Goal: Information Seeking & Learning: Learn about a topic

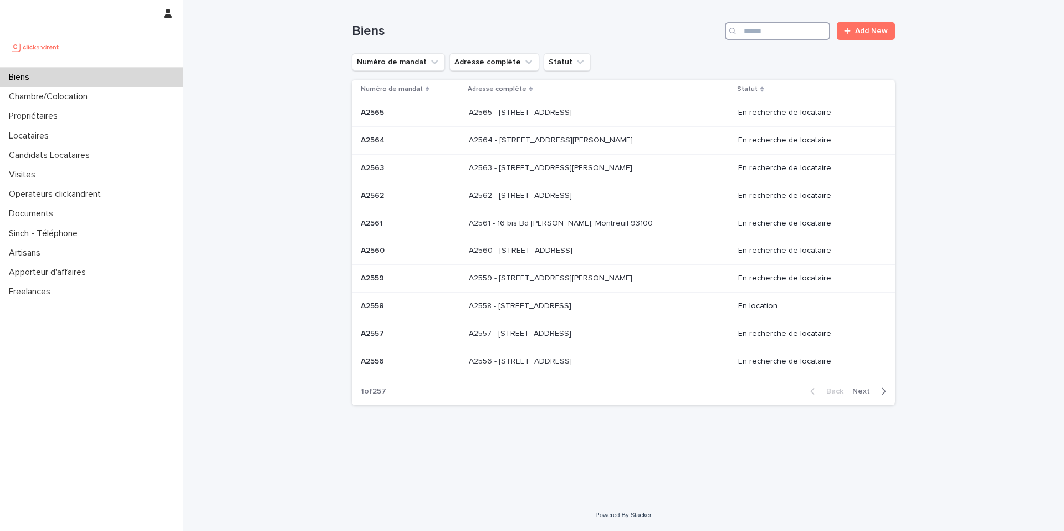
click at [768, 30] on input "Search" at bounding box center [777, 31] width 105 height 18
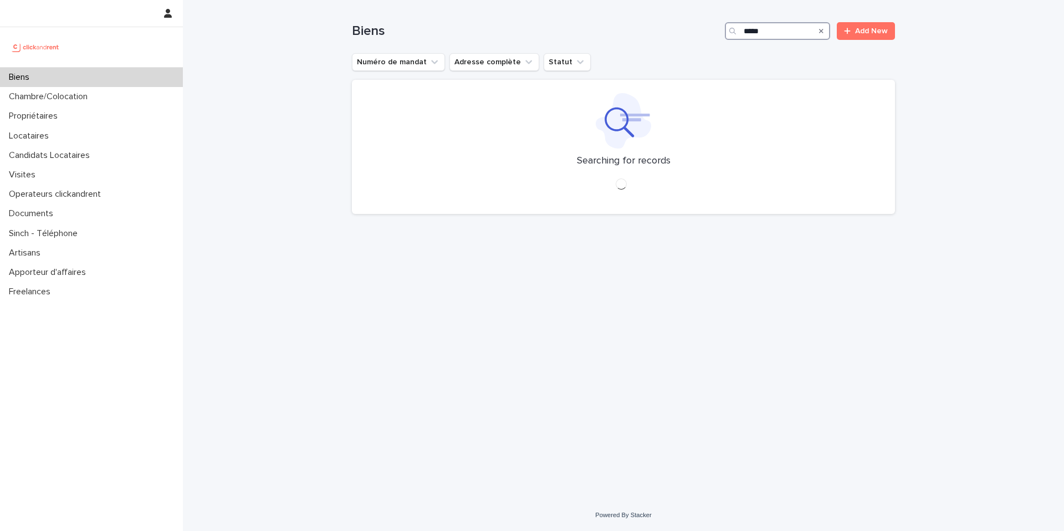
type input "*****"
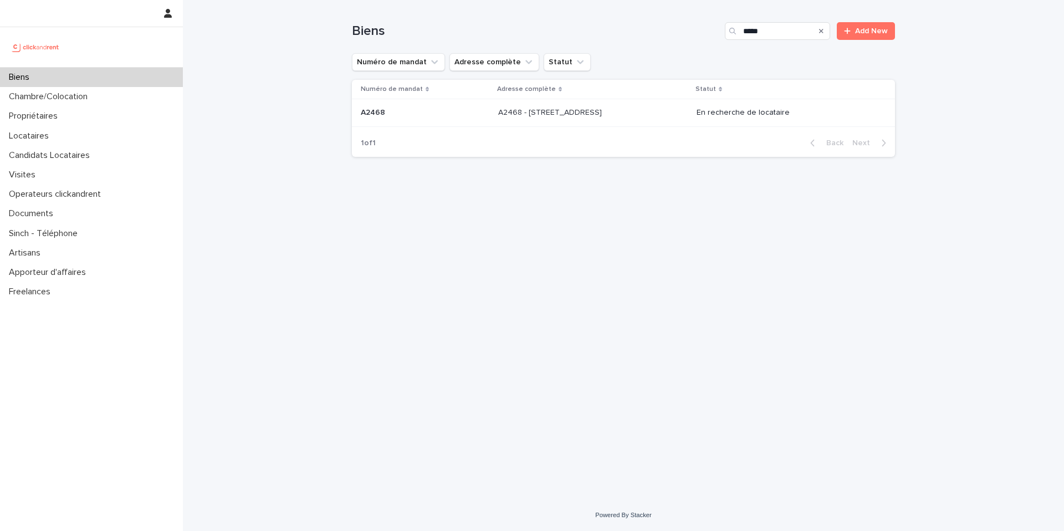
click at [651, 121] on div "A2468 - [STREET_ADDRESS] - [STREET_ADDRESS]" at bounding box center [592, 113] width 189 height 18
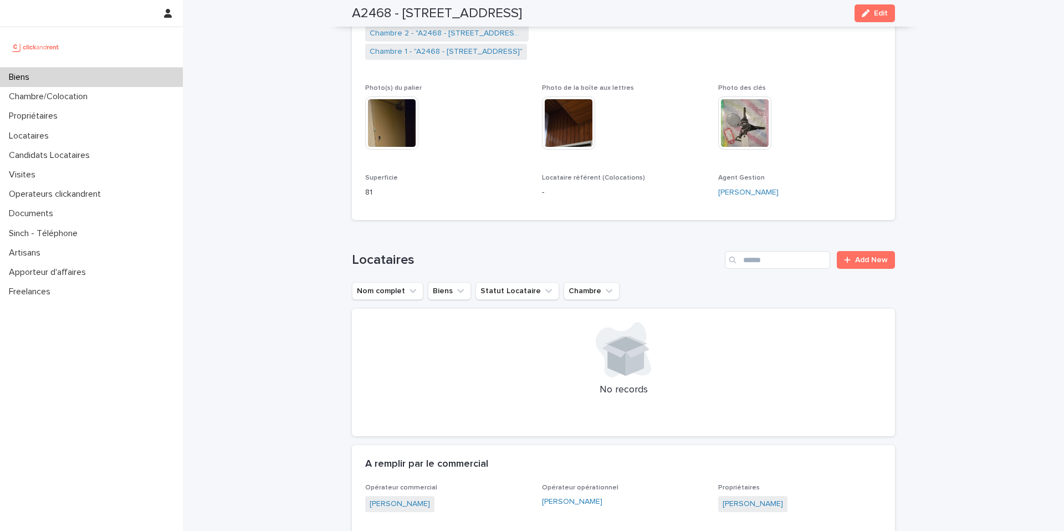
scroll to position [255, 0]
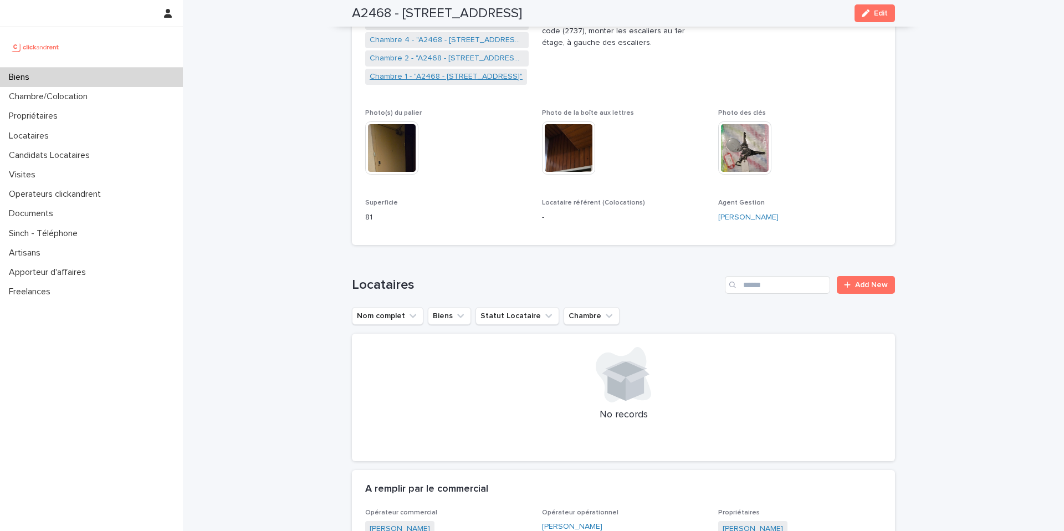
click at [452, 73] on link "Chambre 1 - "A2468 - [STREET_ADDRESS]"" at bounding box center [446, 77] width 153 height 12
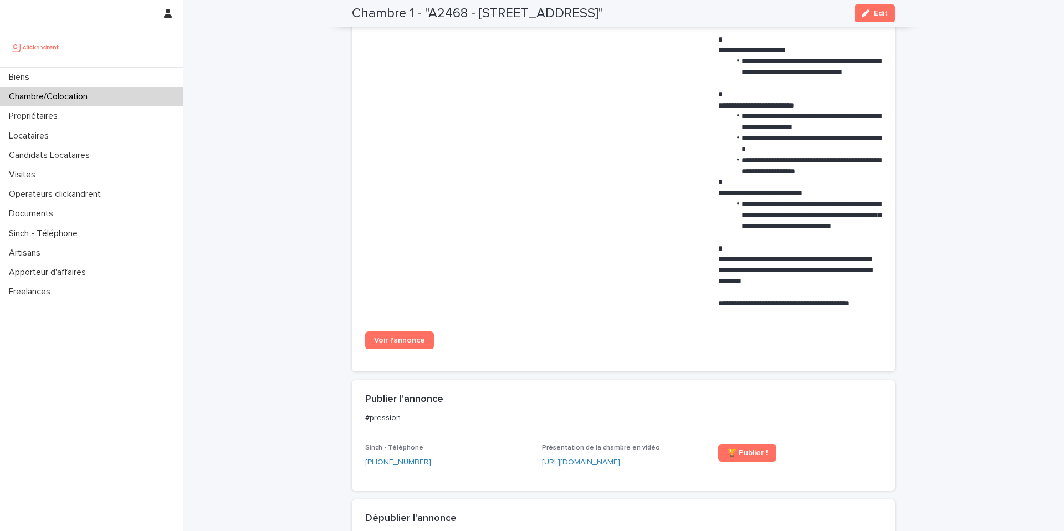
scroll to position [763, 0]
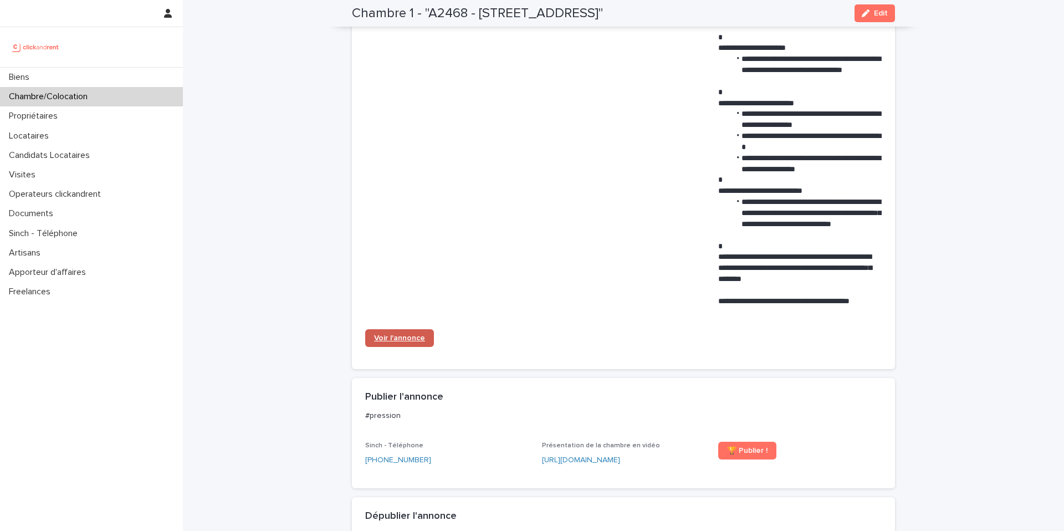
click at [389, 336] on span "Voir l'annonce" at bounding box center [399, 338] width 51 height 8
click at [127, 76] on div "Biens" at bounding box center [91, 77] width 183 height 19
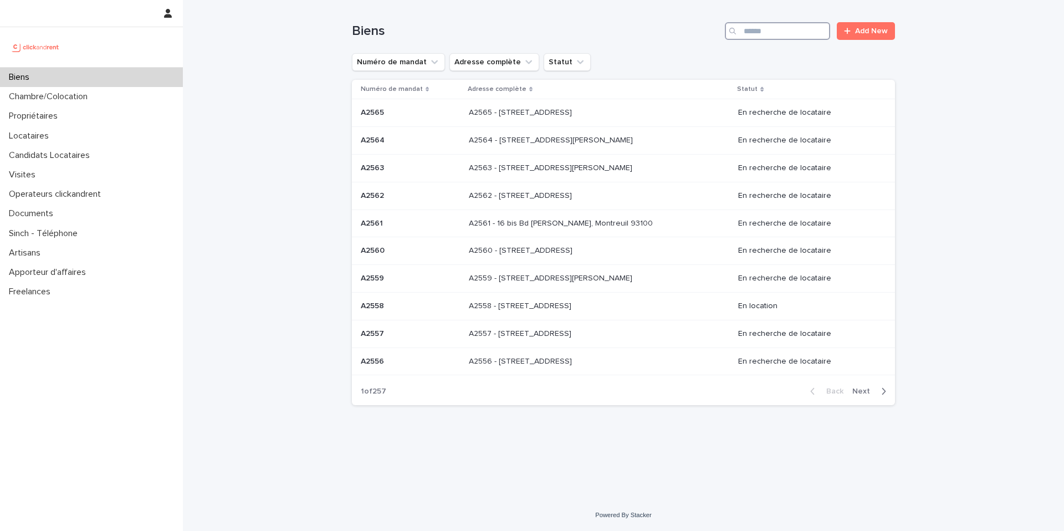
click at [755, 24] on input "Search" at bounding box center [777, 31] width 105 height 18
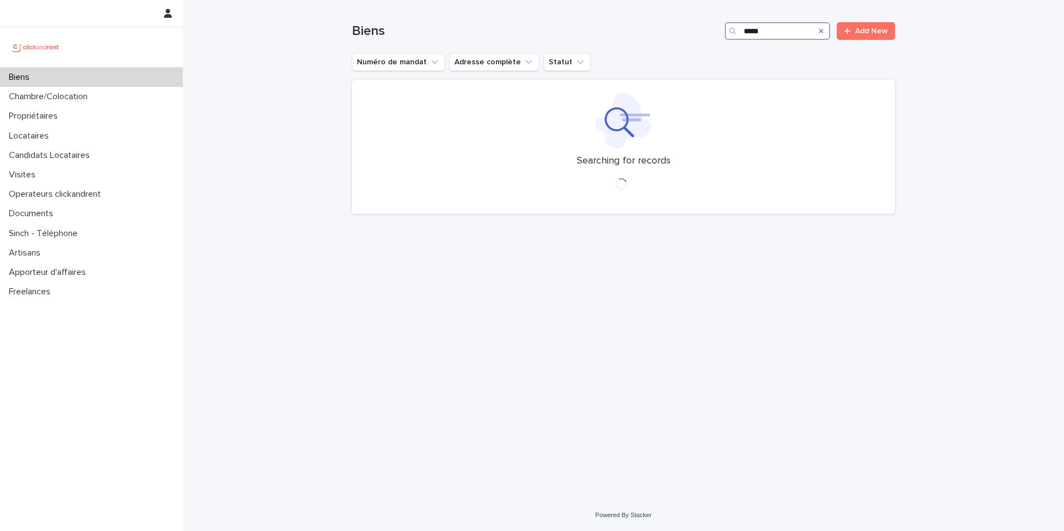
type input "*****"
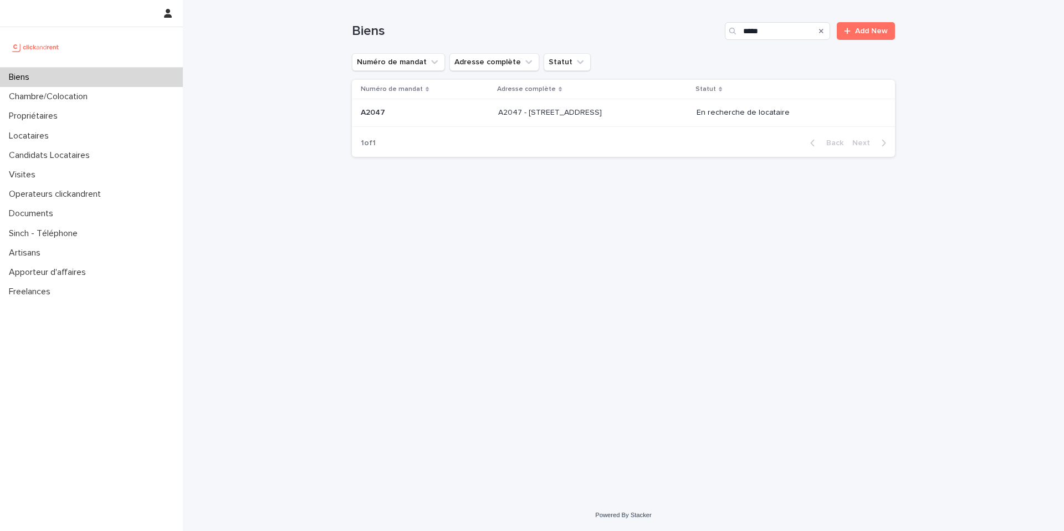
click at [622, 106] on div "A2047 - [STREET_ADDRESS]" at bounding box center [592, 113] width 189 height 18
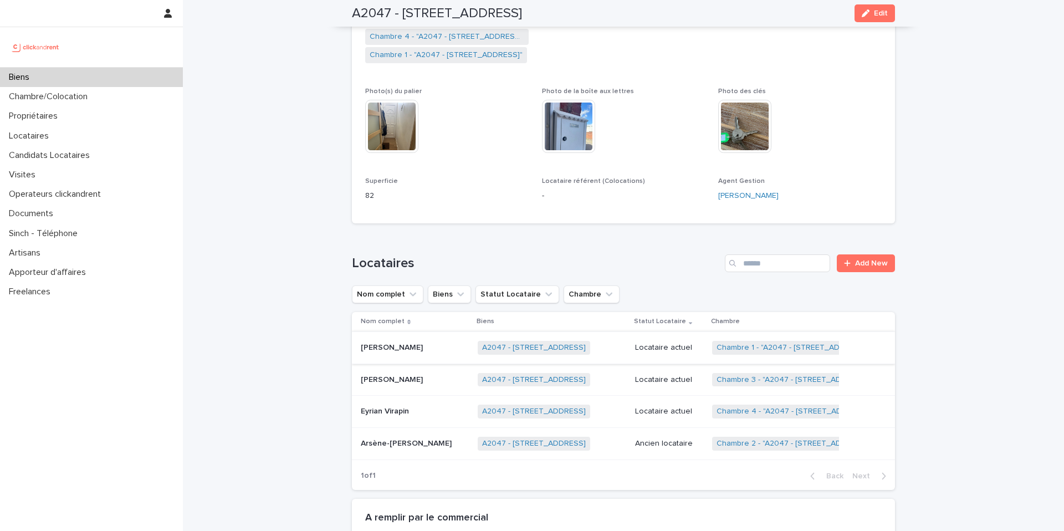
scroll to position [296, 0]
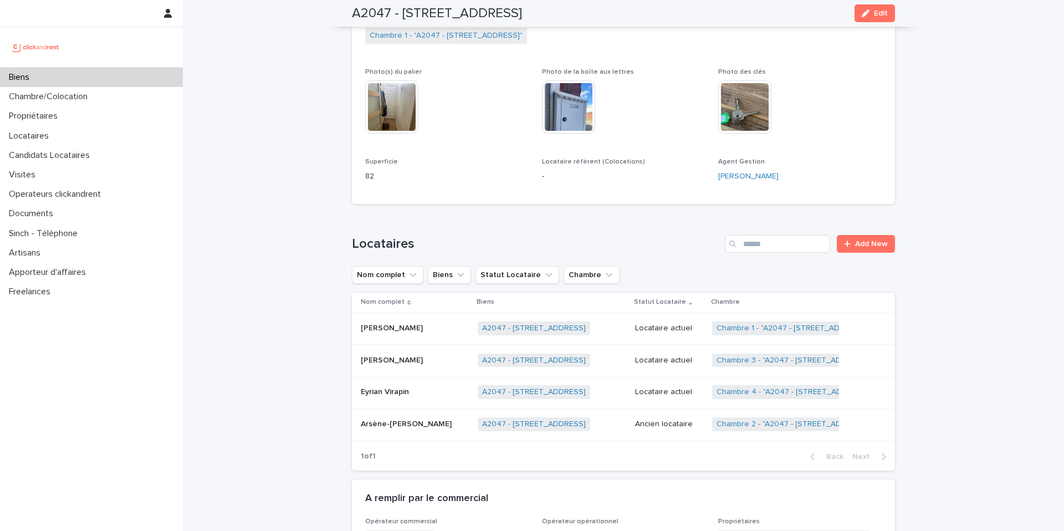
click at [660, 324] on p "Locataire actuel" at bounding box center [669, 328] width 69 height 9
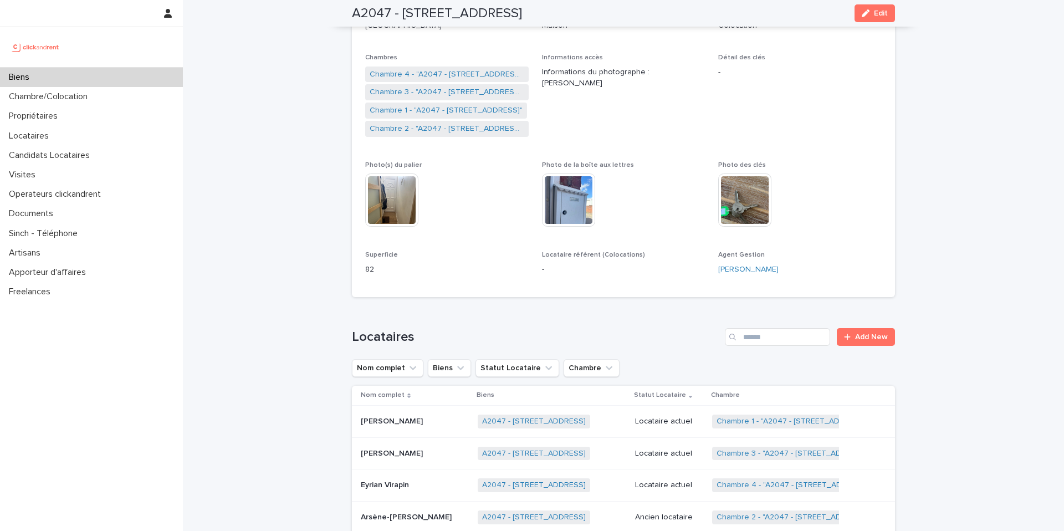
scroll to position [186, 0]
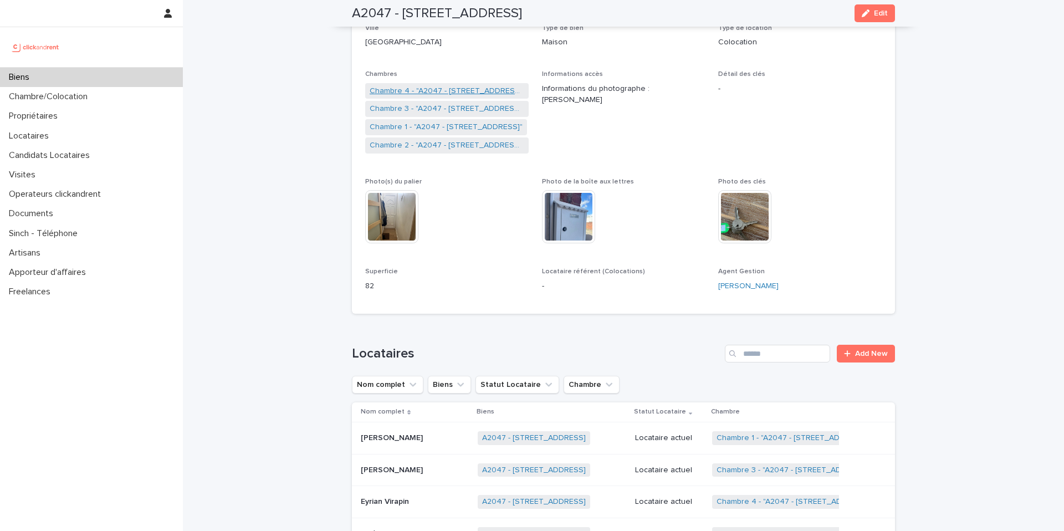
click at [438, 89] on link "Chambre 4 - "A2047 - [STREET_ADDRESS]"" at bounding box center [447, 91] width 155 height 12
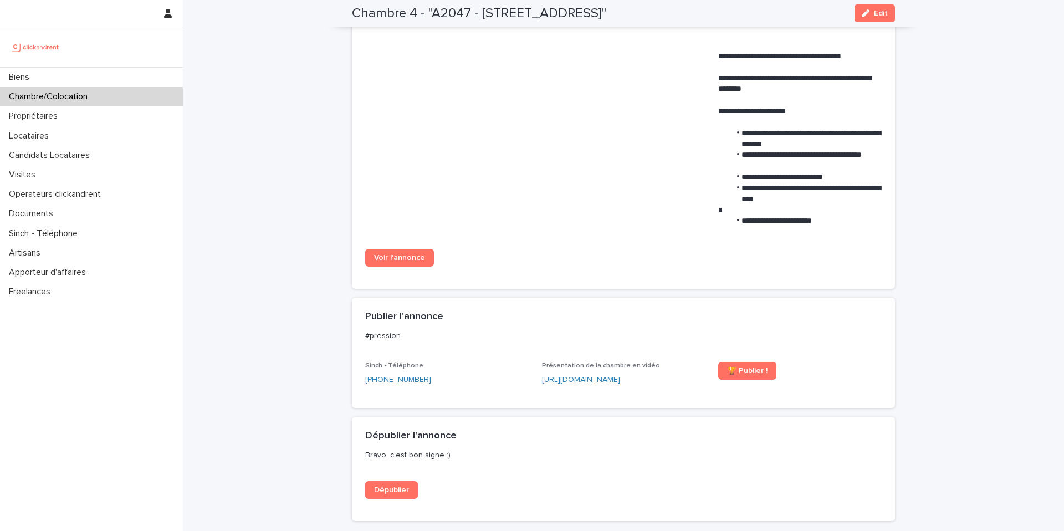
scroll to position [671, 0]
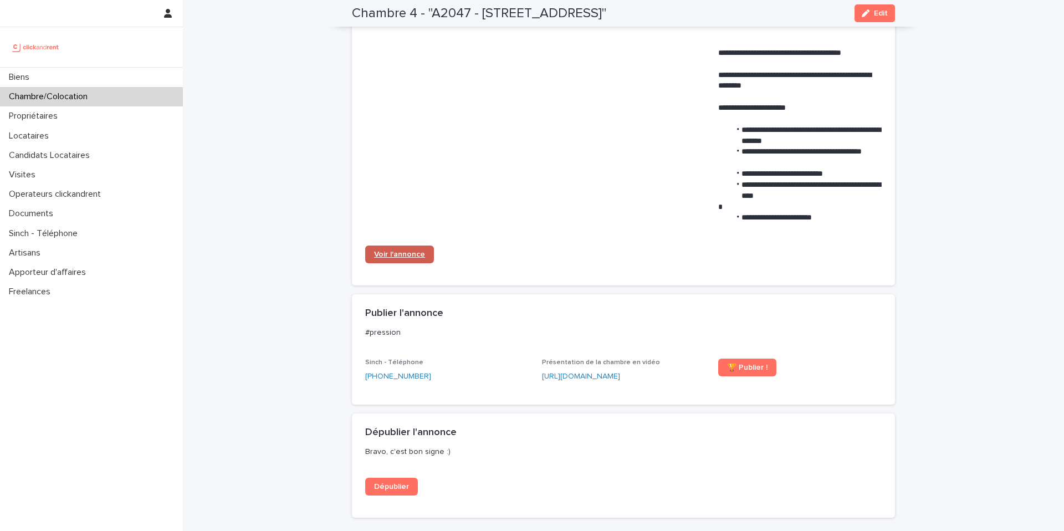
click at [413, 253] on span "Voir l'annonce" at bounding box center [399, 254] width 51 height 8
click at [83, 78] on div "Biens" at bounding box center [91, 77] width 183 height 19
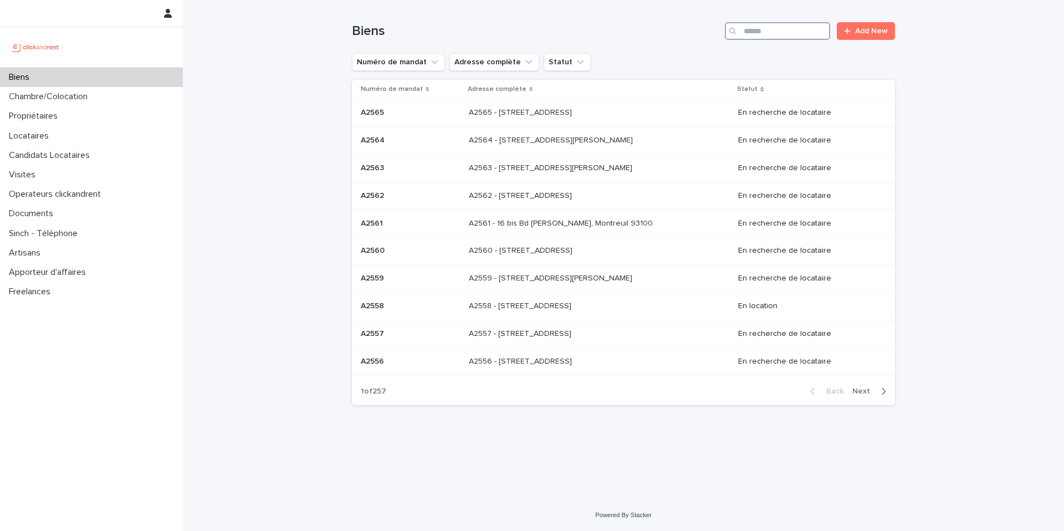
click at [780, 28] on input "Search" at bounding box center [777, 31] width 105 height 18
type input "*"
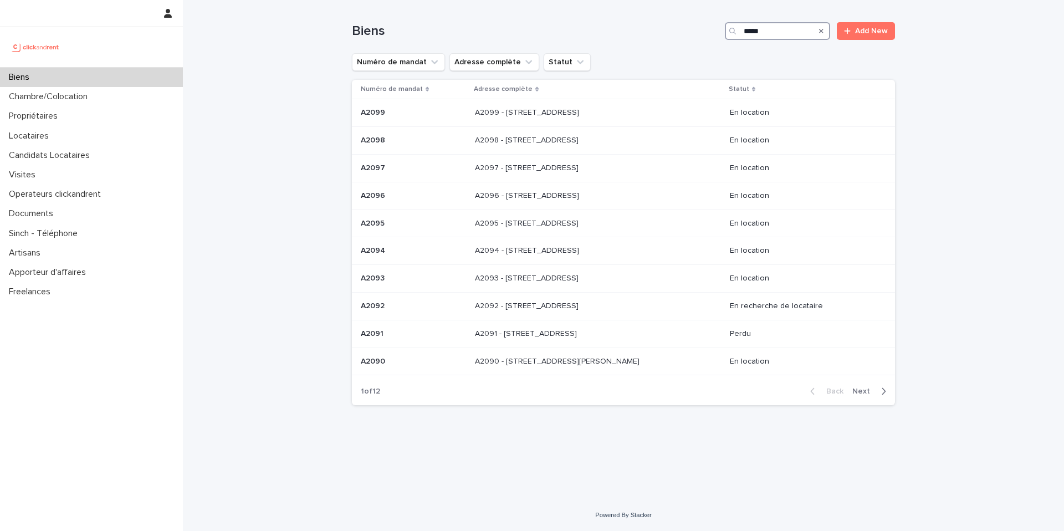
type input "*****"
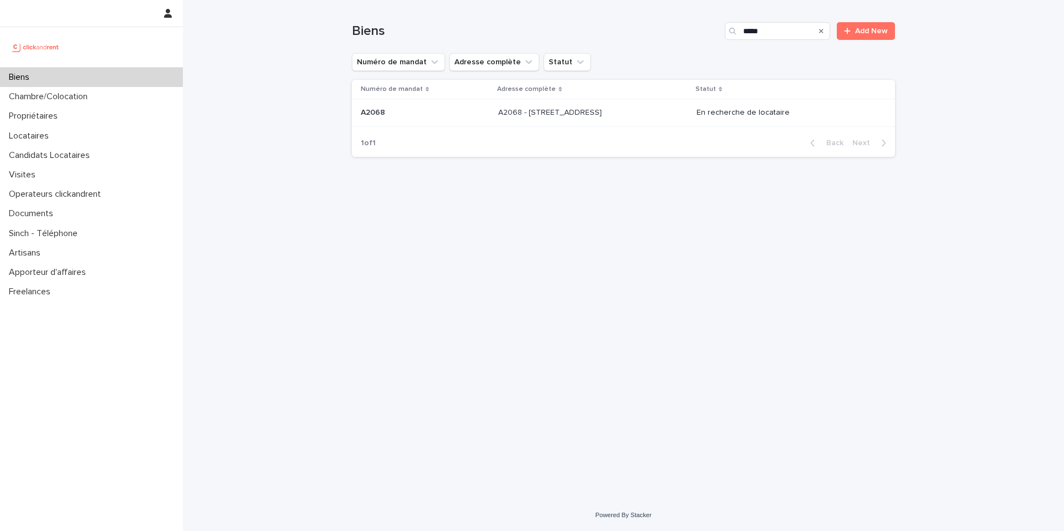
click at [655, 110] on p at bounding box center [590, 112] width 184 height 9
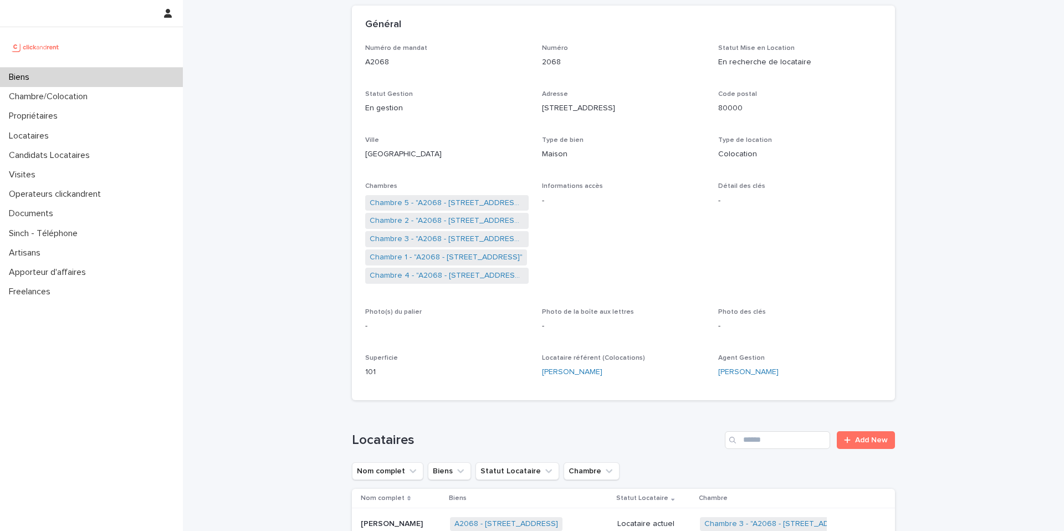
scroll to position [84, 0]
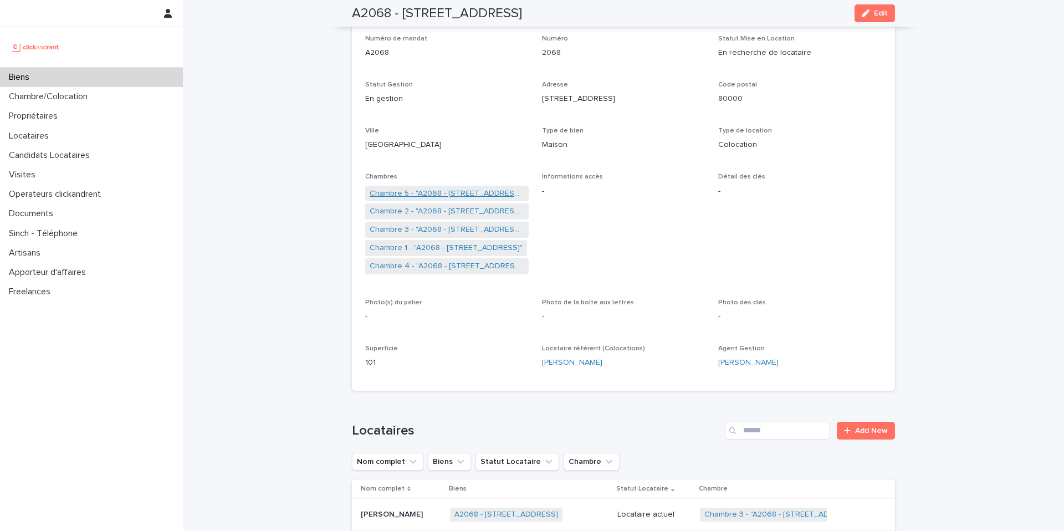
click at [455, 188] on link "Chambre 5 - "A2068 - [STREET_ADDRESS]"" at bounding box center [447, 194] width 155 height 12
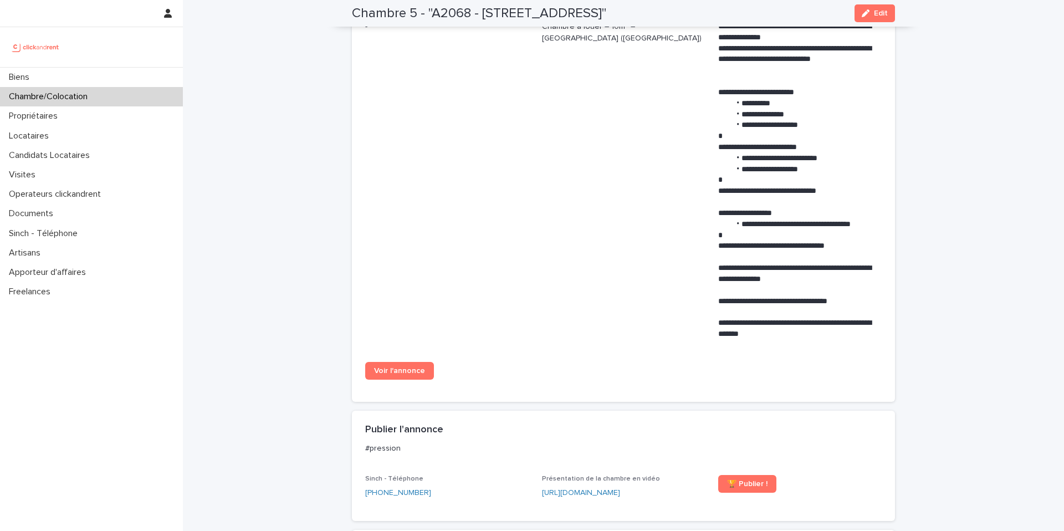
scroll to position [484, 0]
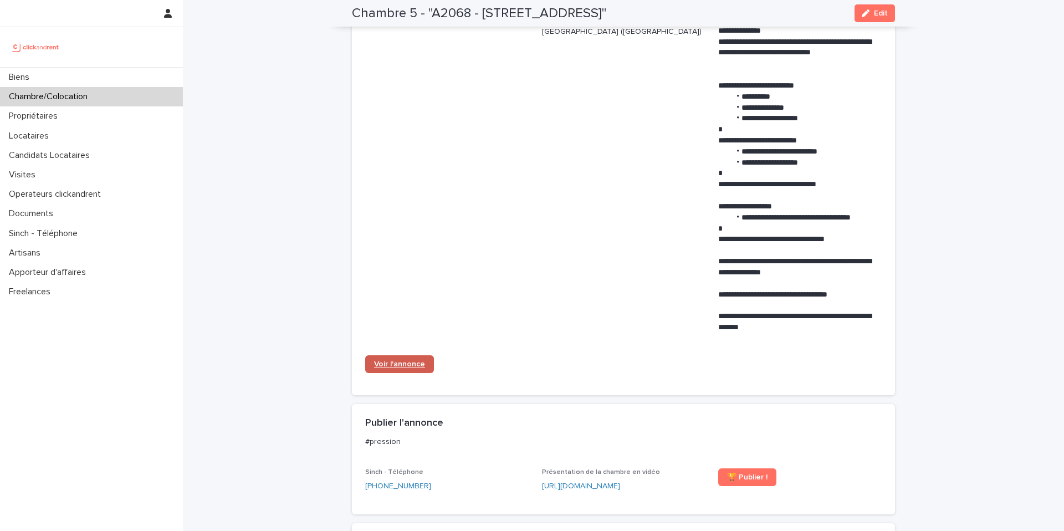
click at [414, 366] on span "Voir l'annonce" at bounding box center [399, 364] width 51 height 8
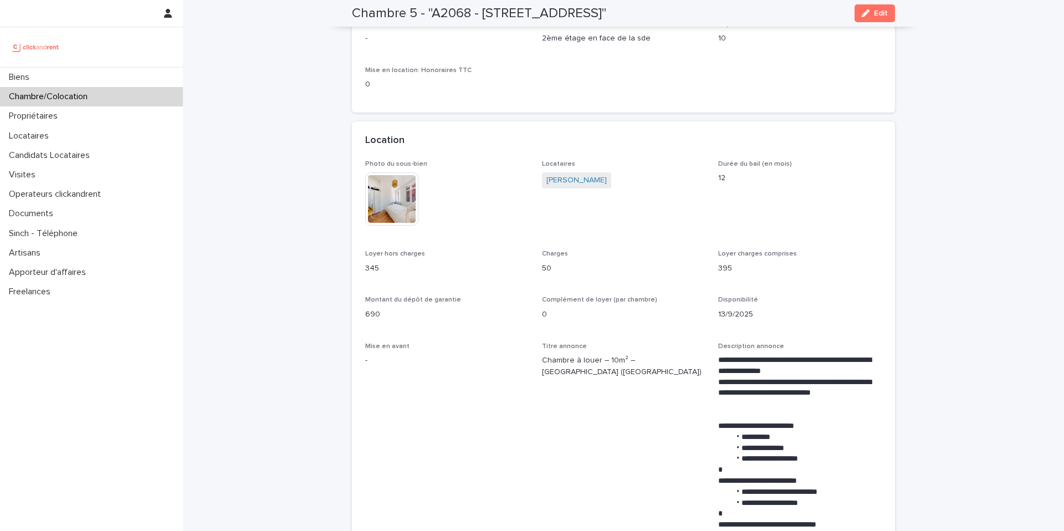
scroll to position [143, 0]
click at [47, 75] on div "Biens" at bounding box center [91, 77] width 183 height 19
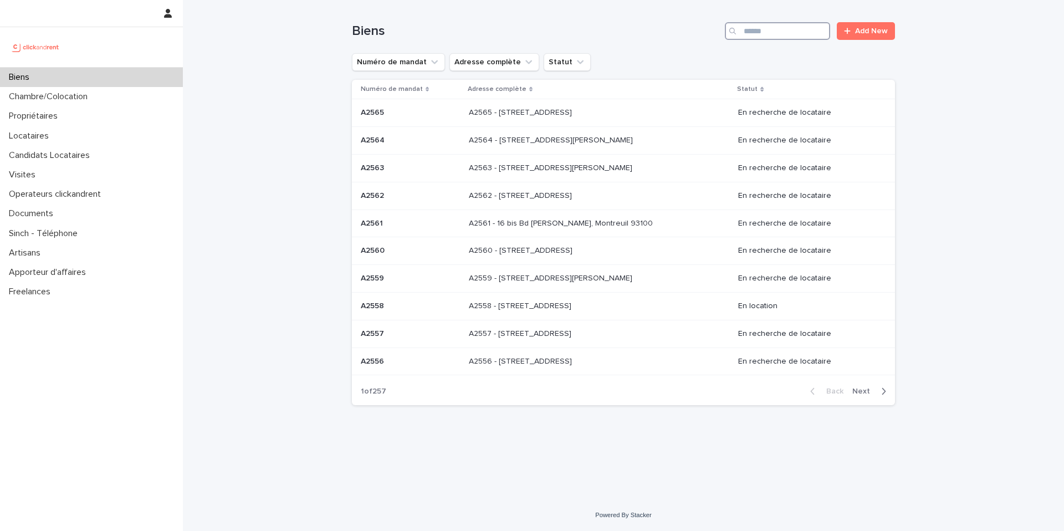
click at [771, 27] on input "Search" at bounding box center [777, 31] width 105 height 18
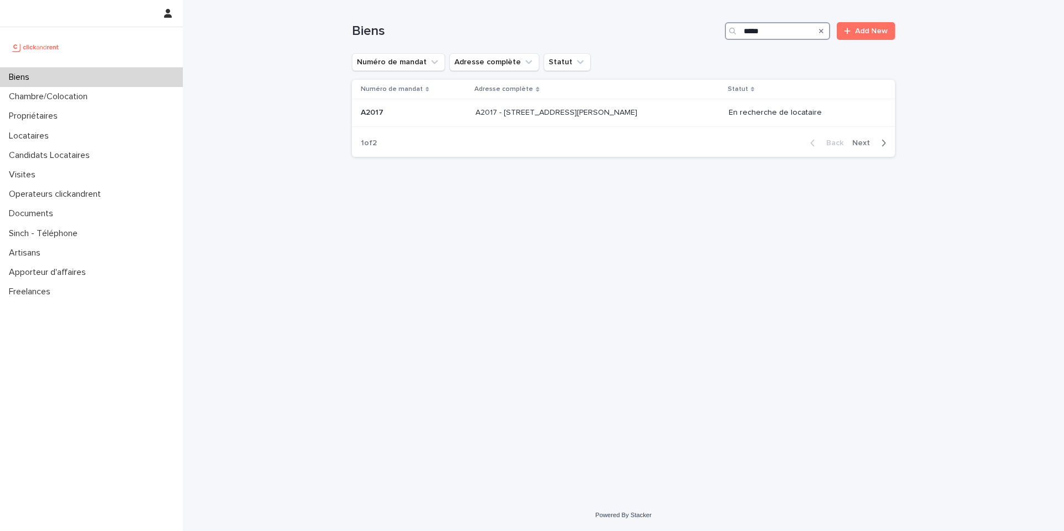
type input "*****"
click at [561, 110] on p "A2017 - [STREET_ADDRESS][PERSON_NAME]" at bounding box center [557, 112] width 164 height 12
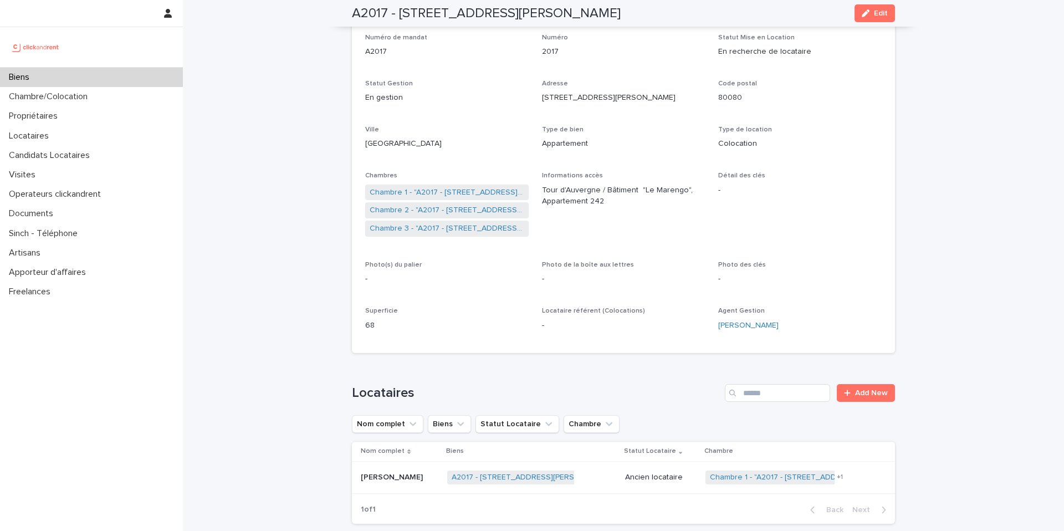
scroll to position [114, 0]
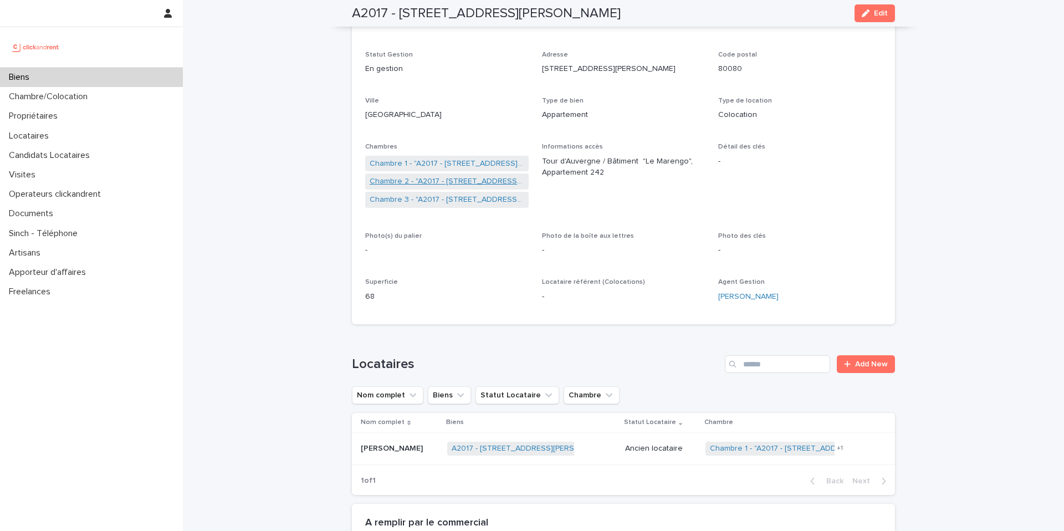
click at [449, 183] on link "Chambre 2 - "A2017 - [STREET_ADDRESS][PERSON_NAME]"" at bounding box center [447, 182] width 155 height 12
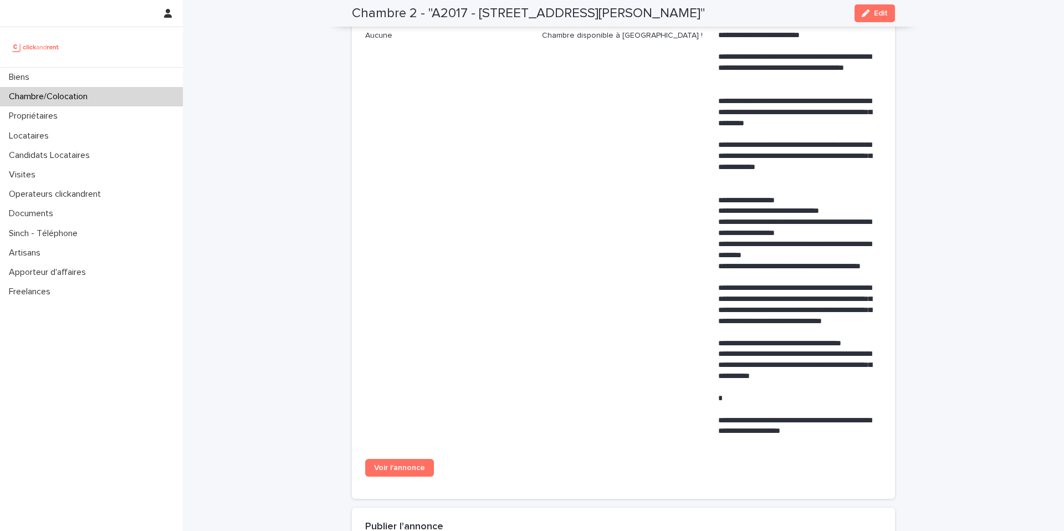
scroll to position [481, 0]
click at [410, 468] on span "Voir l'annonce" at bounding box center [399, 467] width 51 height 8
click at [102, 69] on div "Biens" at bounding box center [91, 77] width 183 height 19
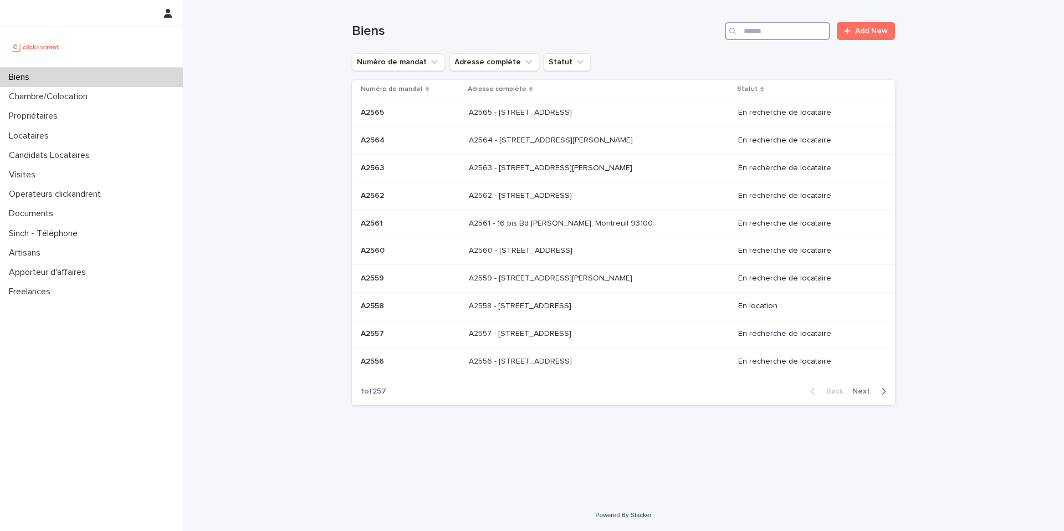
click at [776, 30] on input "Search" at bounding box center [777, 31] width 105 height 18
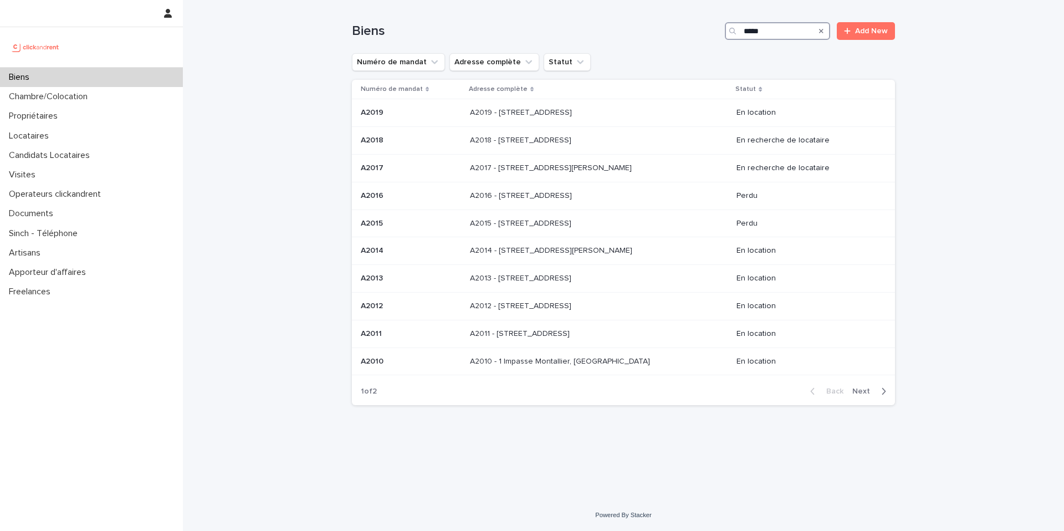
type input "*****"
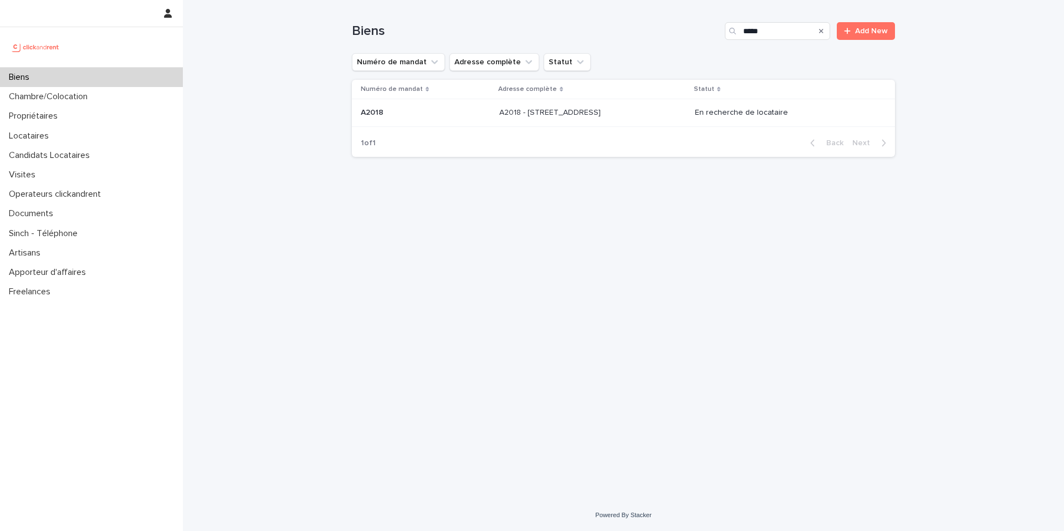
click at [600, 115] on p "A2018 - [STREET_ADDRESS]" at bounding box center [551, 112] width 104 height 12
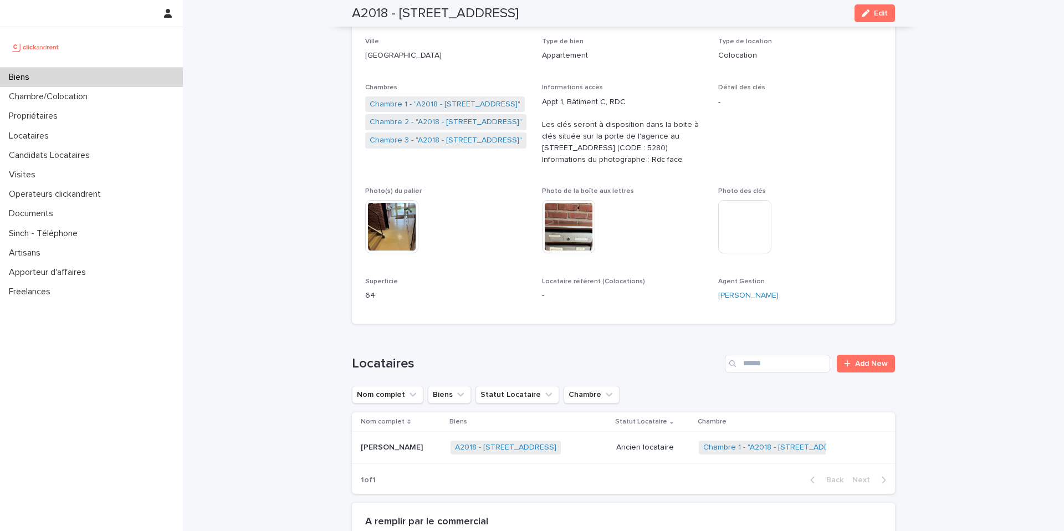
scroll to position [162, 0]
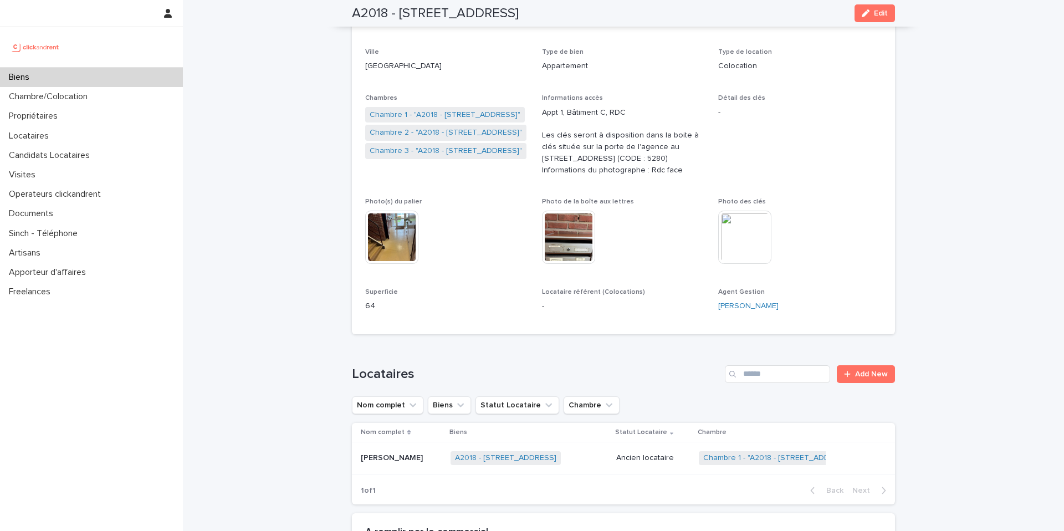
click at [152, 76] on div "Biens" at bounding box center [91, 77] width 183 height 19
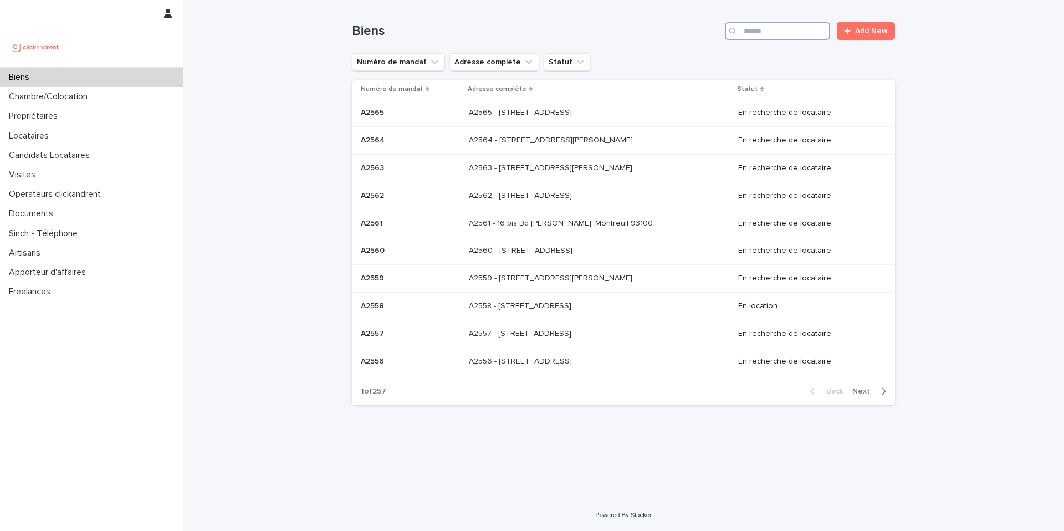
click at [764, 31] on input "Search" at bounding box center [777, 31] width 105 height 18
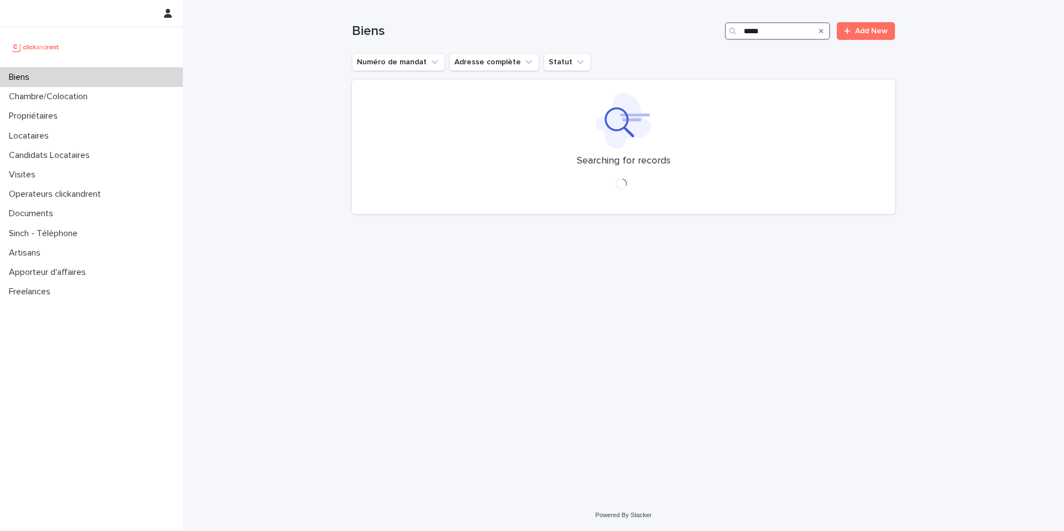
type input "*****"
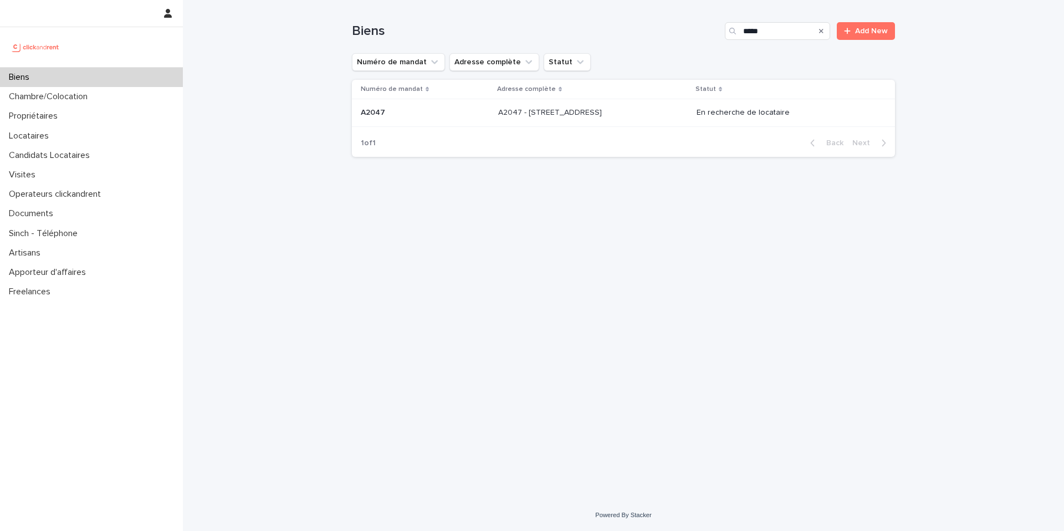
click at [582, 117] on p "A2047 - [STREET_ADDRESS]" at bounding box center [551, 112] width 106 height 12
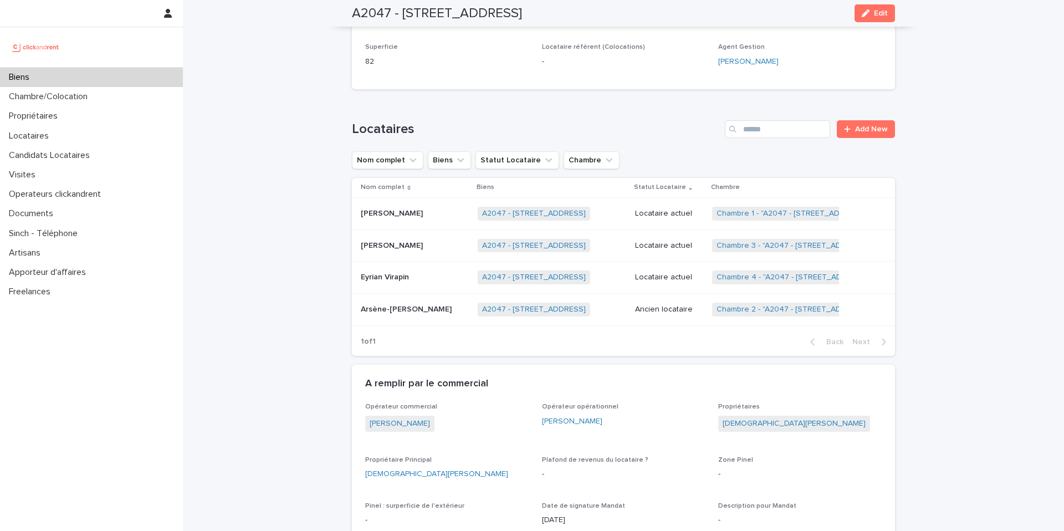
scroll to position [411, 0]
click at [107, 71] on div "Biens" at bounding box center [91, 77] width 183 height 19
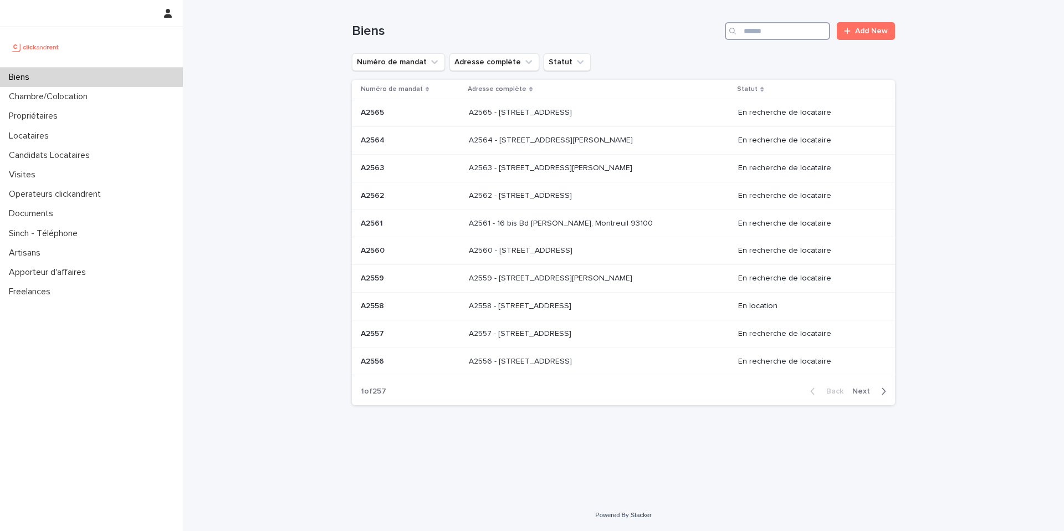
click at [757, 38] on input "Search" at bounding box center [777, 31] width 105 height 18
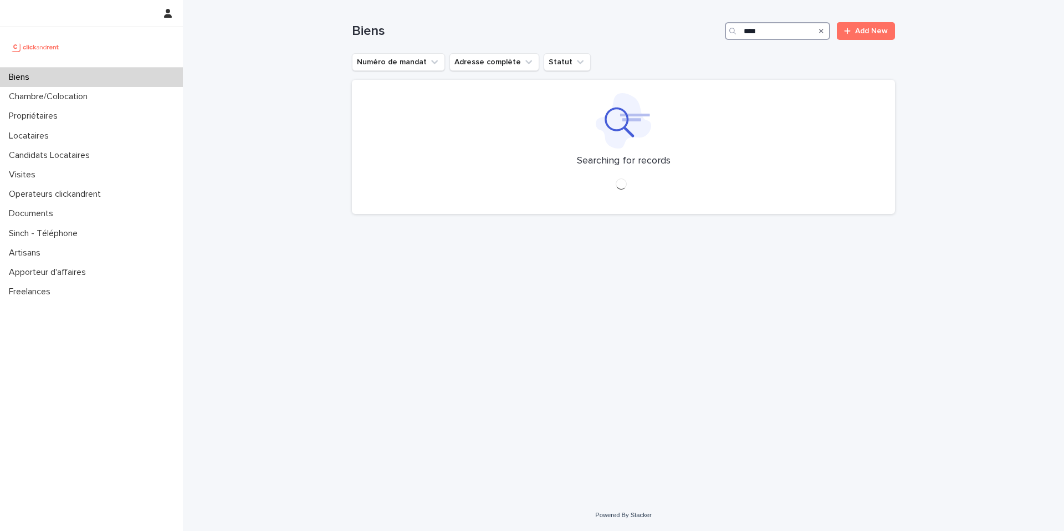
type input "*****"
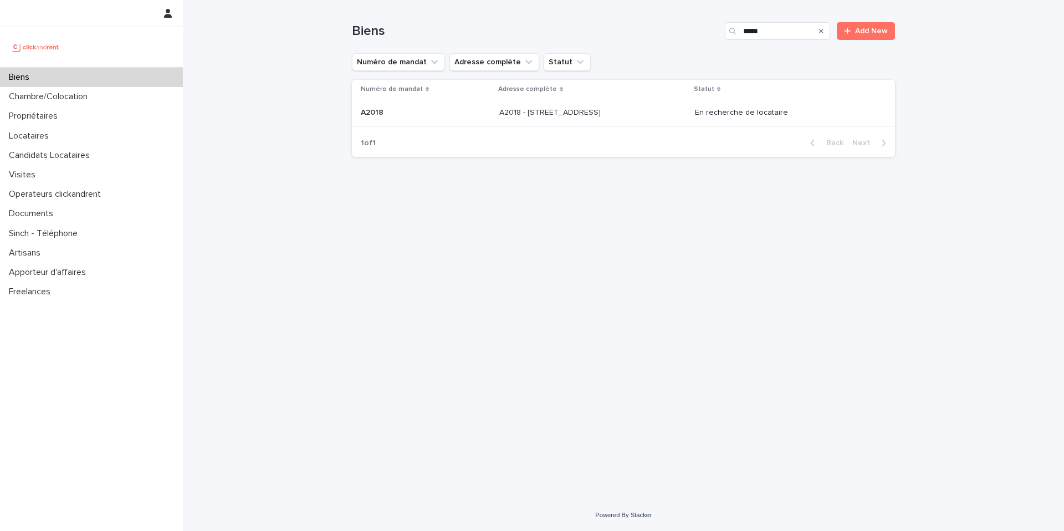
click at [603, 112] on p "A2018 - [STREET_ADDRESS]" at bounding box center [551, 112] width 104 height 12
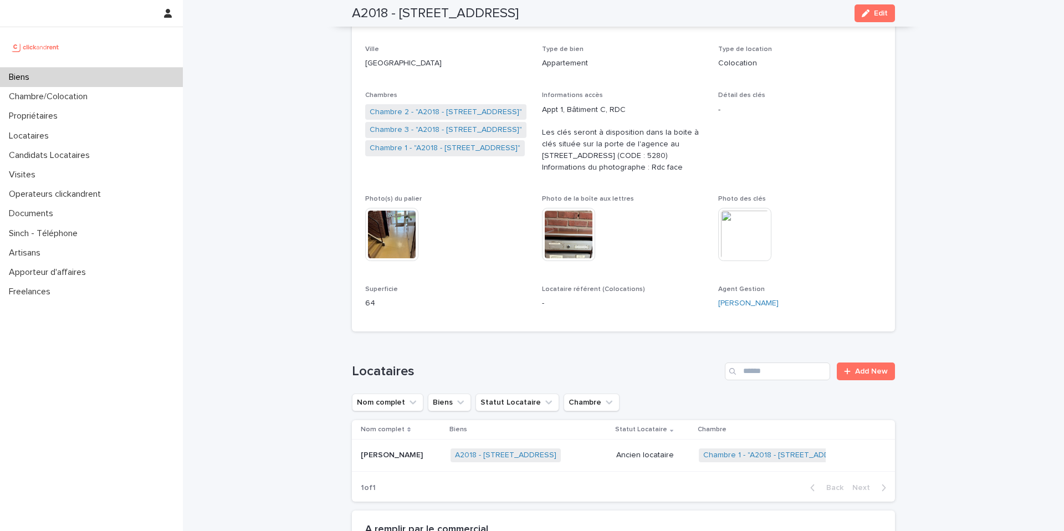
scroll to position [170, 0]
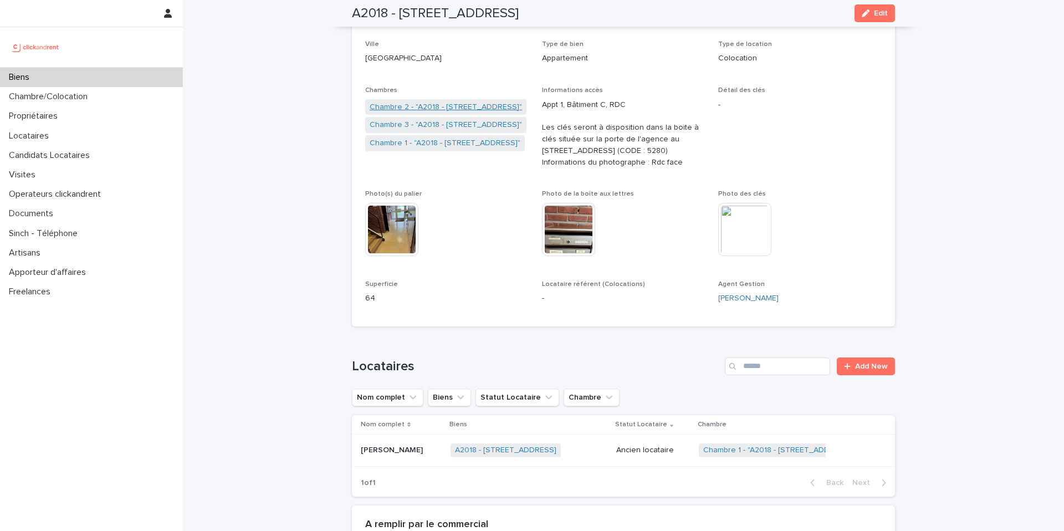
click at [426, 110] on link "Chambre 2 - "A2018 - [STREET_ADDRESS]"" at bounding box center [446, 107] width 152 height 12
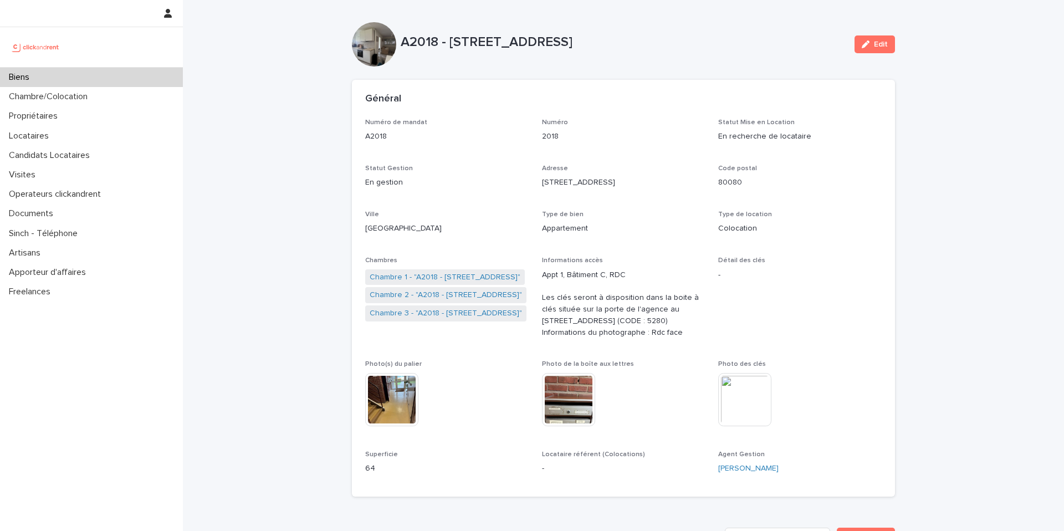
click at [470, 299] on link "Chambre 2 - "A2018 - [STREET_ADDRESS]"" at bounding box center [446, 295] width 152 height 12
click at [423, 314] on link "Chambre 3 - "A2018 - [STREET_ADDRESS]"" at bounding box center [446, 313] width 152 height 12
click at [411, 311] on link "Chambre 2 - "A2018 - [STREET_ADDRESS]"" at bounding box center [446, 313] width 152 height 12
click at [418, 297] on link "Chambre 1 - "A2018 - [STREET_ADDRESS]"" at bounding box center [445, 295] width 151 height 12
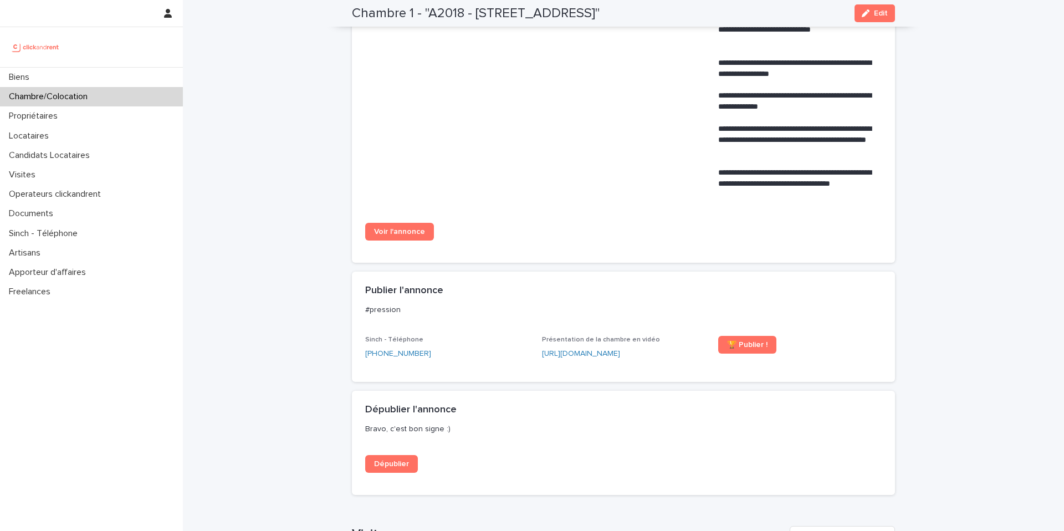
scroll to position [653, 0]
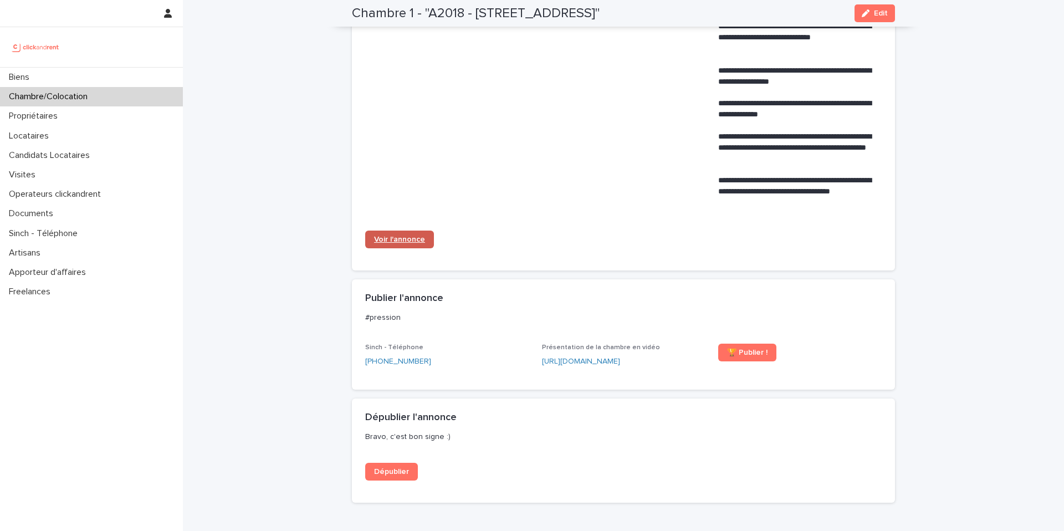
click at [400, 241] on span "Voir l'annonce" at bounding box center [399, 239] width 51 height 8
